Goal: Transaction & Acquisition: Purchase product/service

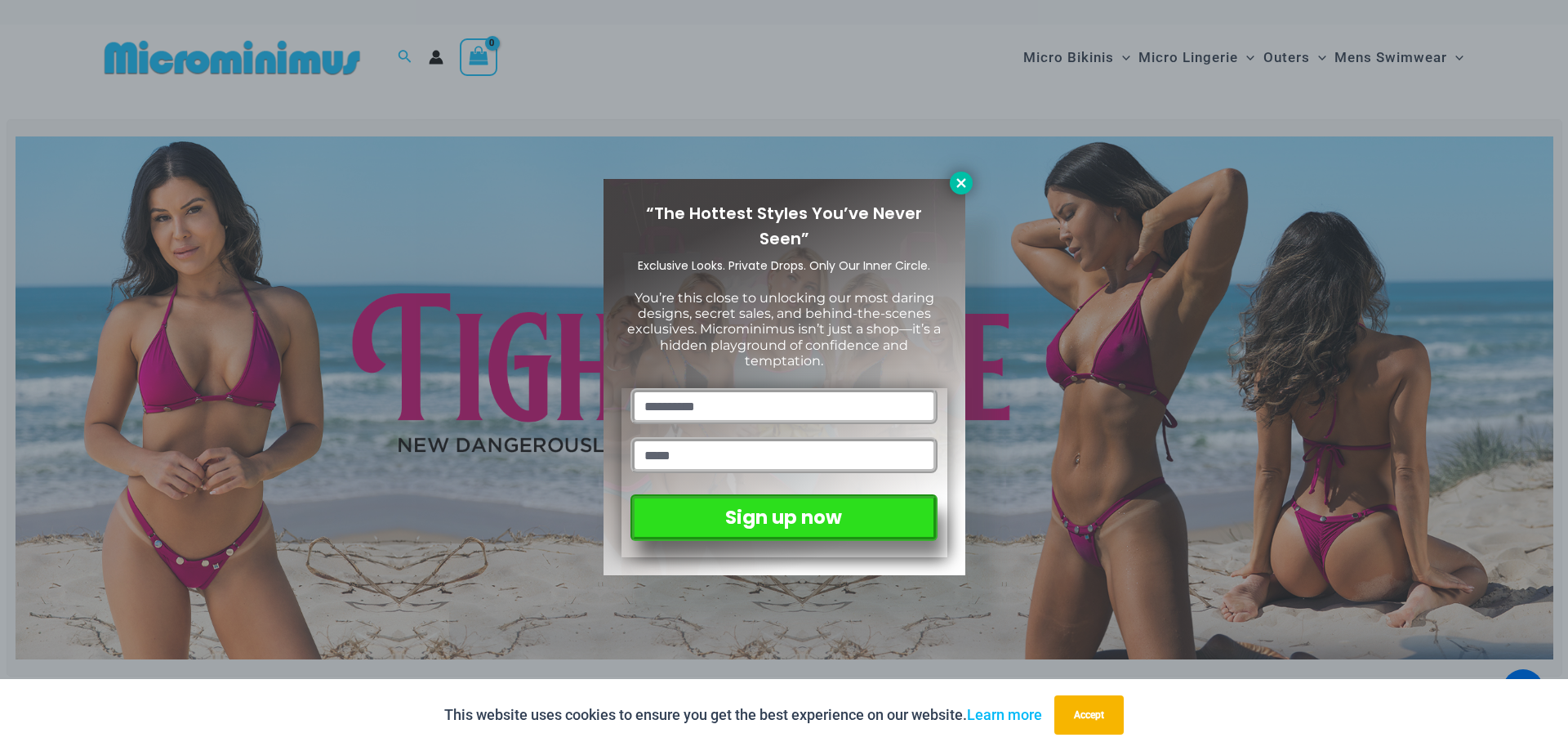
click at [966, 188] on icon at bounding box center [961, 182] width 15 height 15
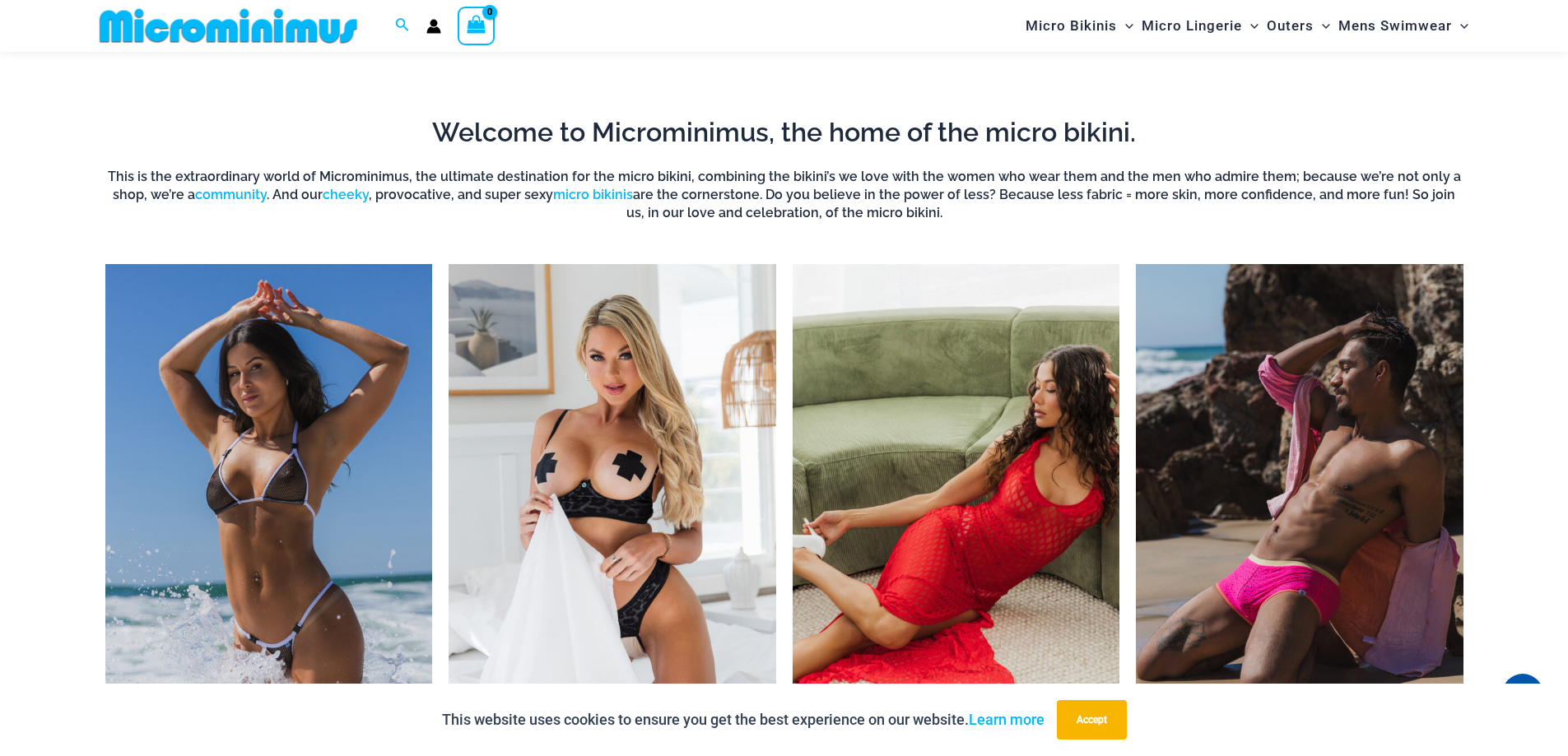
scroll to position [1467, 0]
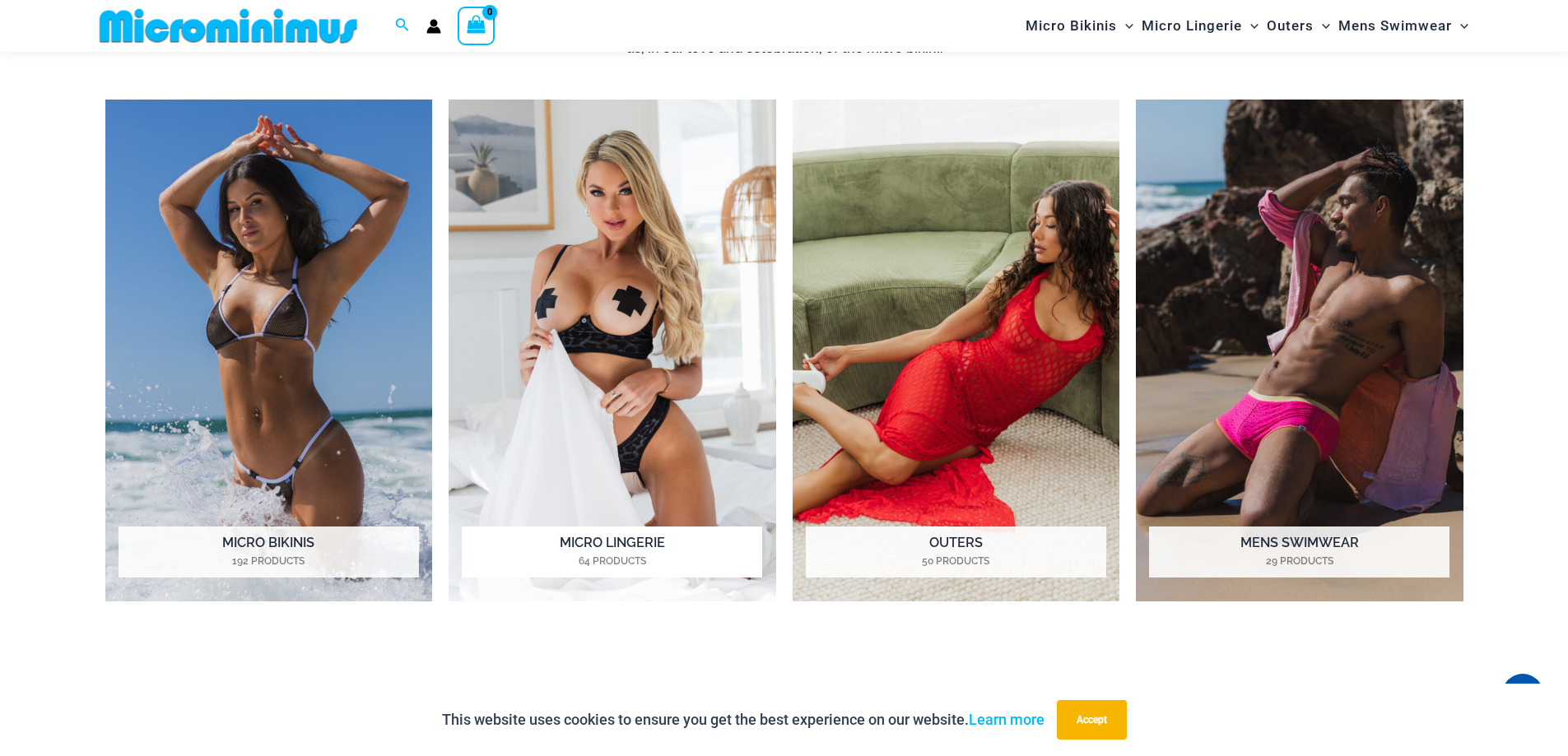
click at [612, 538] on h2 "Micro Lingerie 64 Products" at bounding box center [612, 551] width 301 height 51
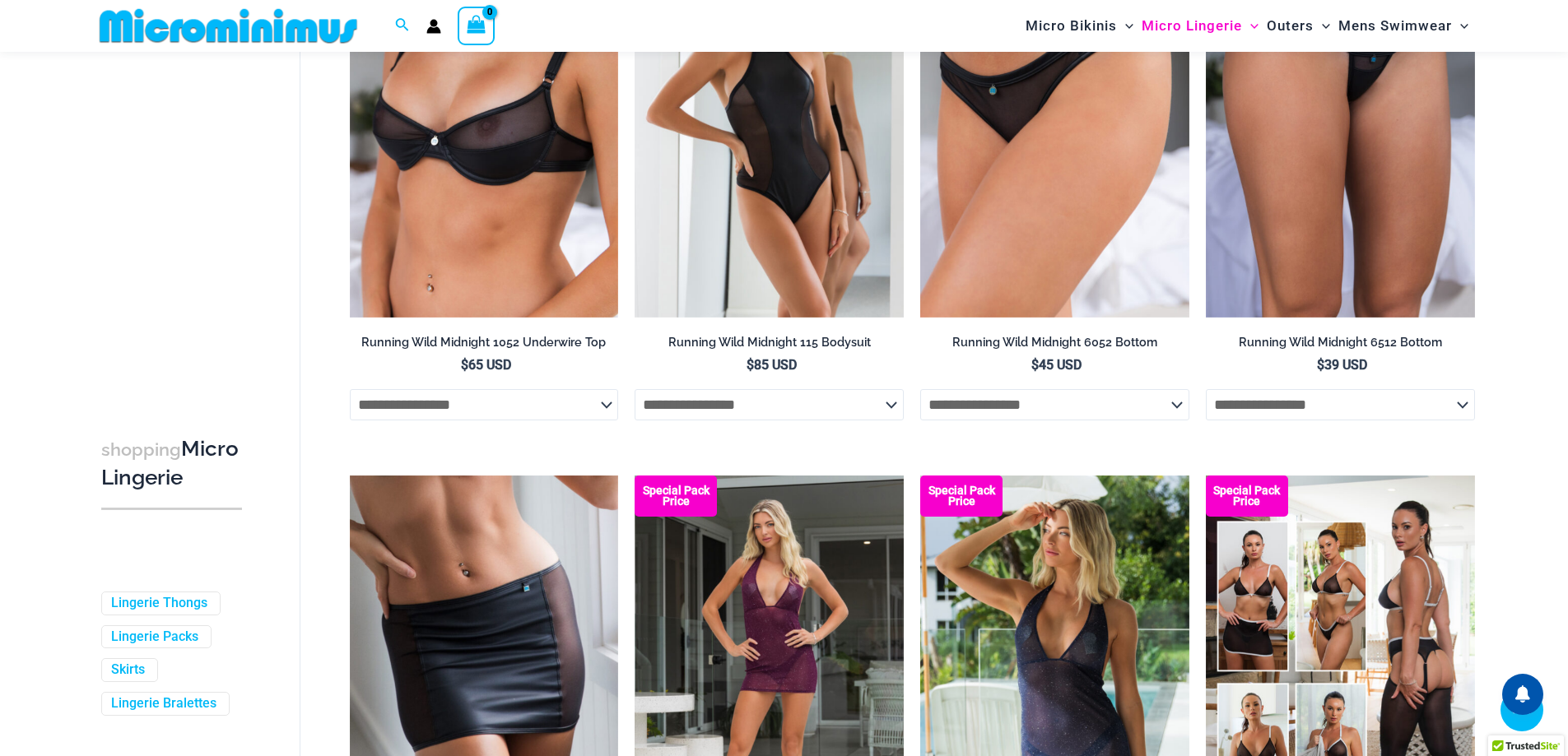
scroll to position [2379, 0]
